Goal: Task Accomplishment & Management: Use online tool/utility

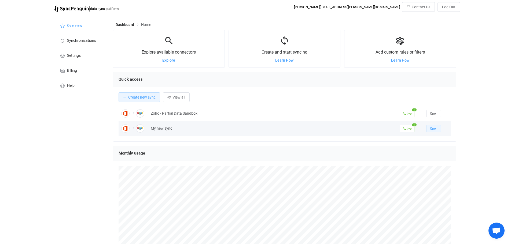
click at [439, 130] on button "Open" at bounding box center [433, 129] width 14 height 8
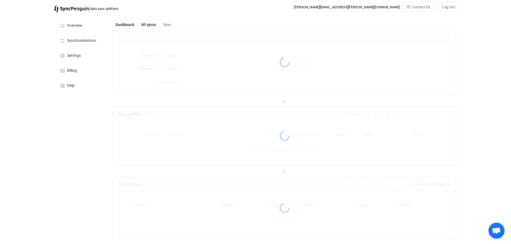
type input "Office 365 GAL → Zoho CRM"
type input "30 minutes"
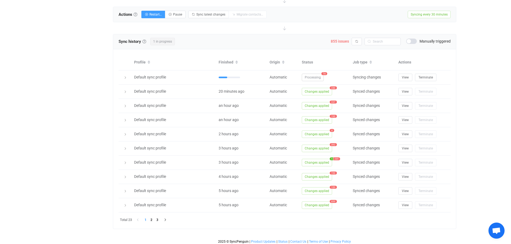
scroll to position [201, 0]
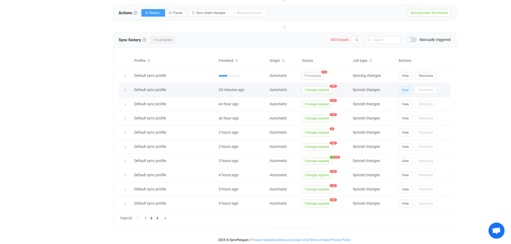
click at [404, 89] on span "View" at bounding box center [405, 90] width 7 height 4
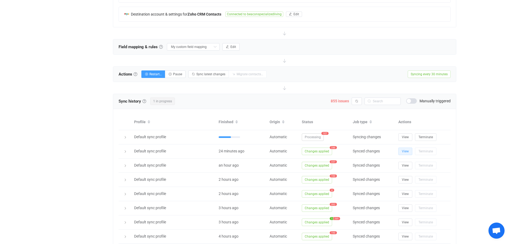
scroll to position [67, 0]
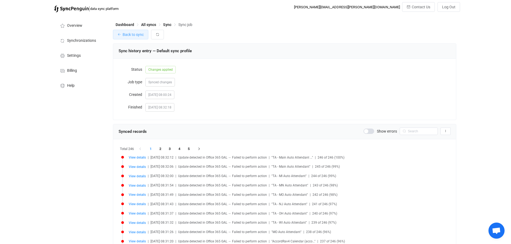
click at [134, 34] on span "Back to sync" at bounding box center [133, 34] width 21 height 4
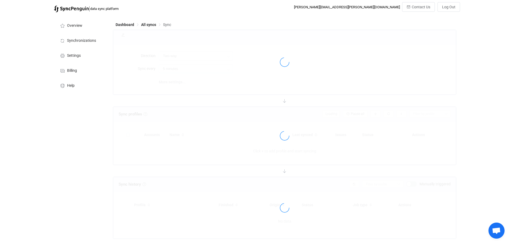
type input "Office 365 GAL → Zoho CRM"
type input "30 minutes"
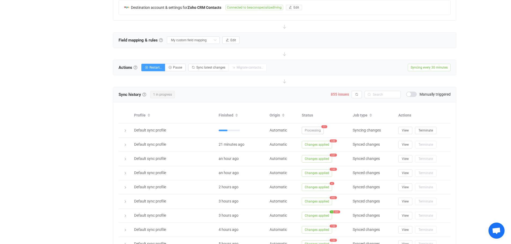
scroll to position [67, 0]
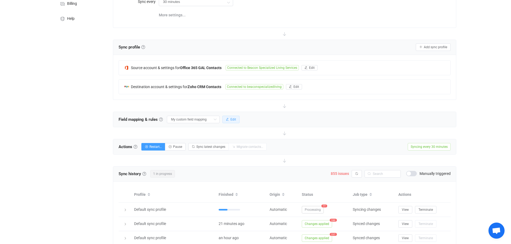
click at [232, 118] on span "Edit" at bounding box center [233, 120] width 6 height 4
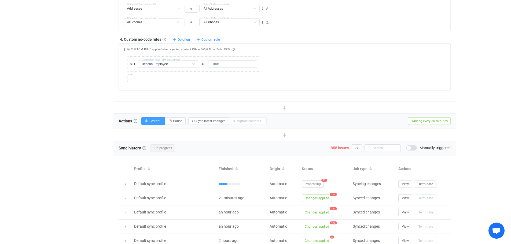
scroll to position [416, 0]
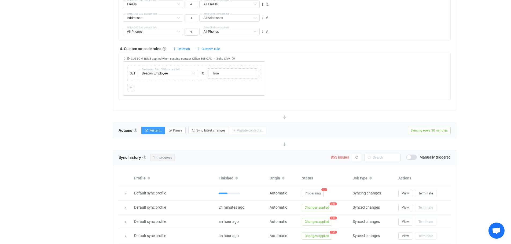
click at [434, 130] on span "Syncing every 30 minutes" at bounding box center [429, 131] width 43 height 8
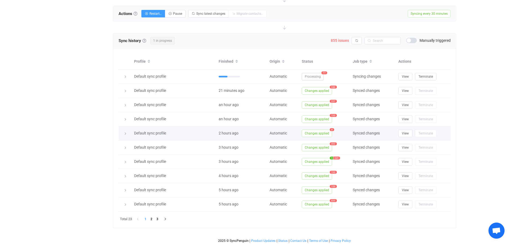
scroll to position [533, 0]
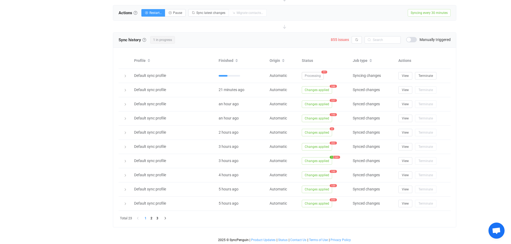
click at [145, 217] on li "1" at bounding box center [146, 219] width 6 height 6
click at [153, 218] on li "2" at bounding box center [152, 219] width 6 height 6
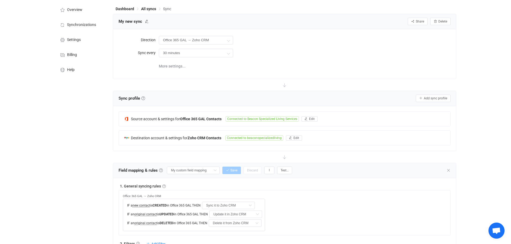
scroll to position [0, 0]
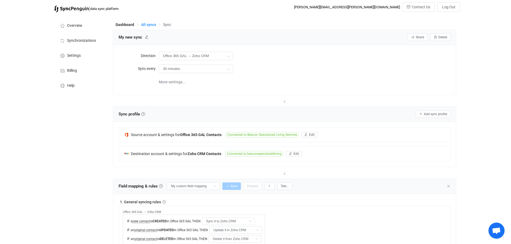
click at [146, 26] on span "All syncs" at bounding box center [148, 25] width 15 height 4
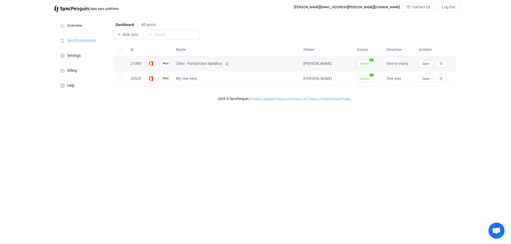
click at [190, 62] on span "Zoho - Partial Data Sandbox" at bounding box center [199, 64] width 47 height 6
click at [424, 65] on span "Open" at bounding box center [426, 64] width 8 height 4
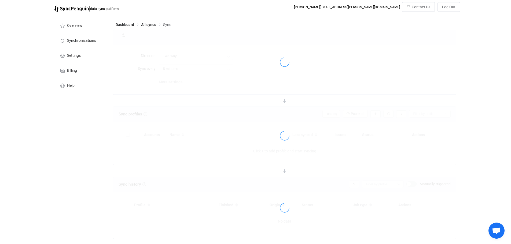
type input "Office 365 GAL → Zoho CRM (one to many)"
type input "30 minutes"
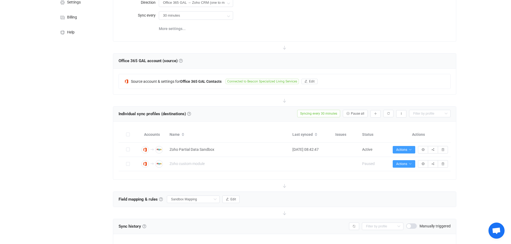
scroll to position [54, 0]
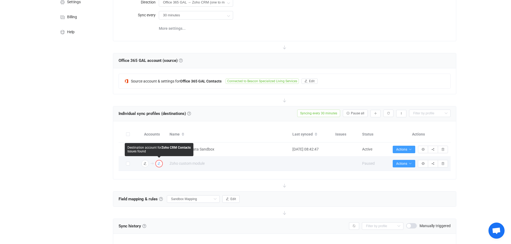
click at [159, 163] on icon "button" at bounding box center [158, 163] width 3 height 3
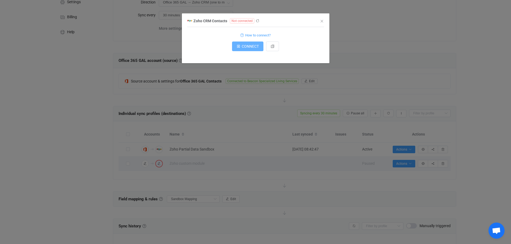
click at [246, 47] on span "CONNECT" at bounding box center [250, 46] width 17 height 4
click at [323, 21] on icon "Close" at bounding box center [322, 21] width 4 height 4
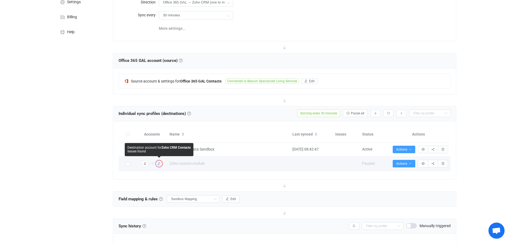
click at [159, 164] on icon "button" at bounding box center [158, 163] width 3 height 3
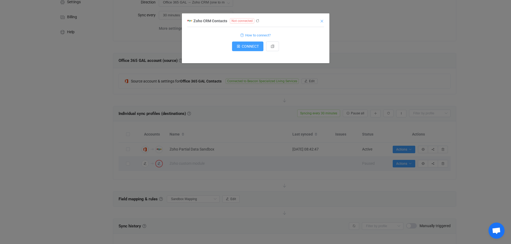
click at [322, 20] on icon "Close" at bounding box center [322, 21] width 4 height 4
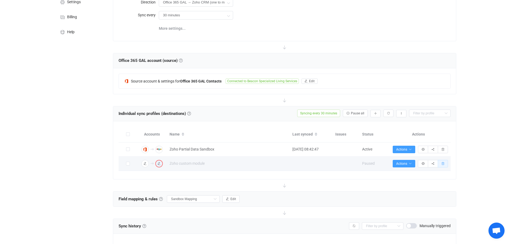
click at [445, 165] on button "button" at bounding box center [443, 164] width 10 height 8
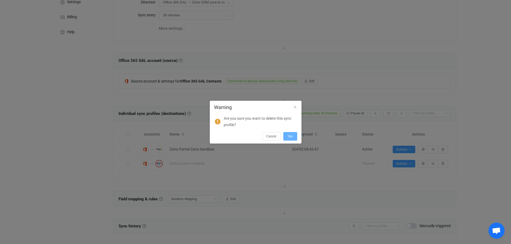
click at [293, 136] on button "Yes" at bounding box center [290, 136] width 14 height 9
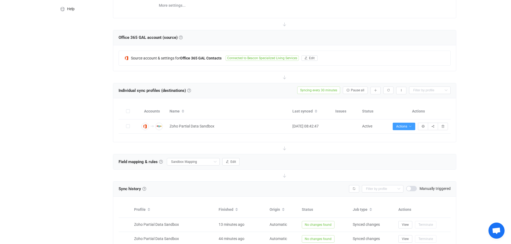
scroll to position [80, 0]
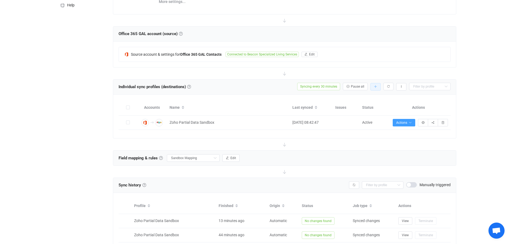
click at [378, 85] on button "button" at bounding box center [375, 87] width 10 height 8
click at [356, 98] on li "Add manually…" at bounding box center [356, 101] width 46 height 10
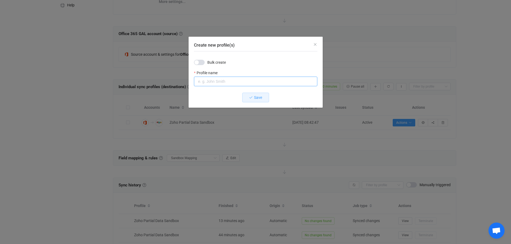
click at [208, 80] on input "Create new profile(s)" at bounding box center [255, 82] width 123 height 10
type input "Custom Module"
click at [252, 96] on icon "Create new profile(s)" at bounding box center [251, 98] width 4 height 4
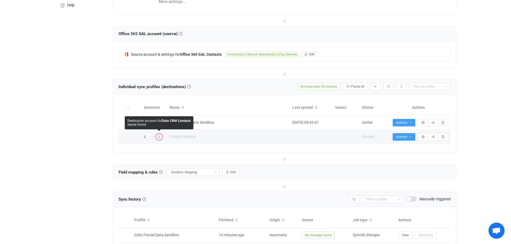
click at [158, 137] on icon "button" at bounding box center [158, 136] width 3 height 3
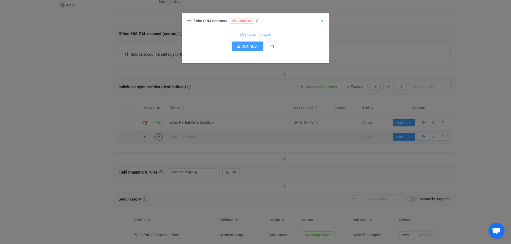
click at [323, 20] on icon "Close" at bounding box center [322, 21] width 4 height 4
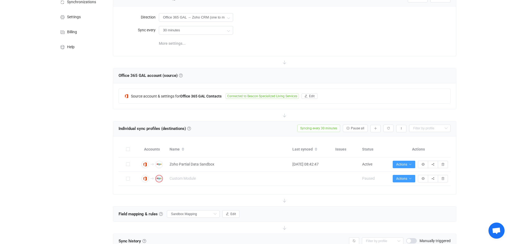
scroll to position [0, 0]
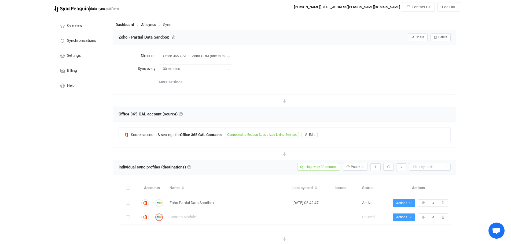
click at [149, 24] on span "All syncs" at bounding box center [148, 25] width 15 height 4
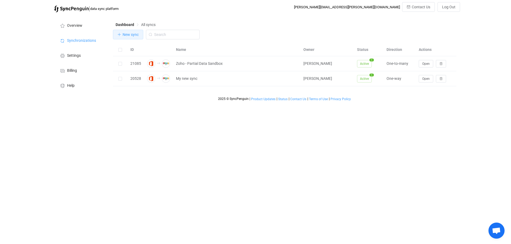
click at [138, 37] on span "New sync" at bounding box center [131, 34] width 16 height 4
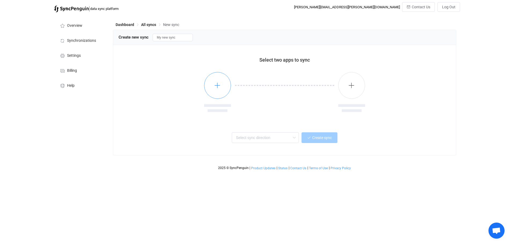
click at [219, 86] on icon "button" at bounding box center [217, 85] width 7 height 7
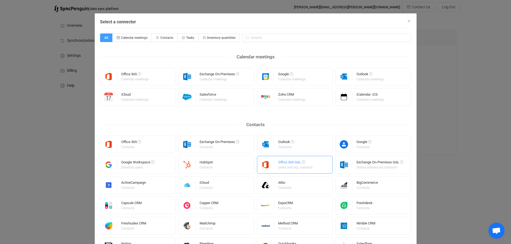
click at [285, 165] on div "Office 365 GAL" at bounding box center [295, 163] width 35 height 5
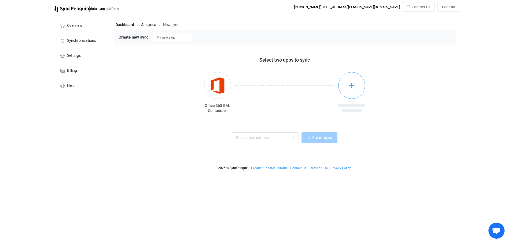
click at [351, 82] on button "button" at bounding box center [351, 85] width 27 height 27
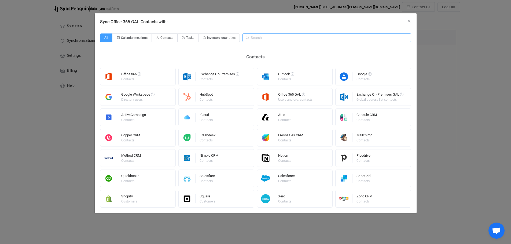
click at [268, 38] on input "Sync Office 365 GAL Contacts with:" at bounding box center [326, 38] width 169 height 9
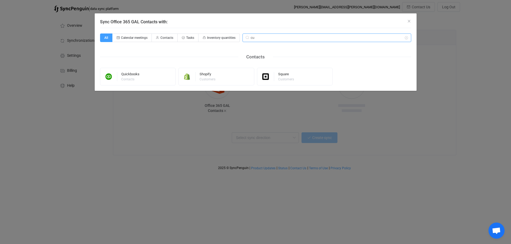
type input "c"
type input "a"
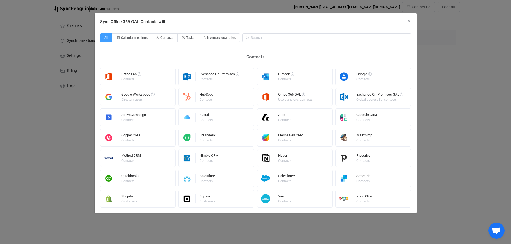
click at [498, 114] on div "Sync Office 365 GAL Contacts with: All Calendar meetings Contacts Tasks Invento…" at bounding box center [255, 122] width 511 height 244
